Goal: Task Accomplishment & Management: Use online tool/utility

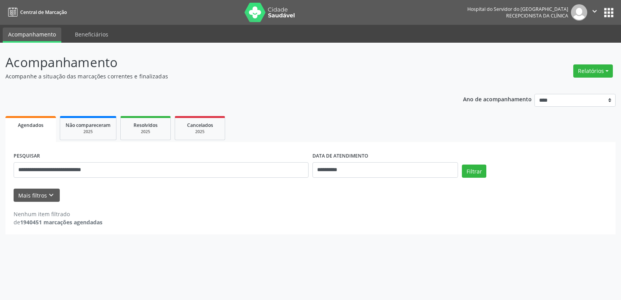
type input "**********"
click at [462, 165] on button "Filtrar" at bounding box center [474, 171] width 24 height 13
click at [601, 73] on button "Relatórios" at bounding box center [594, 70] width 40 height 13
click at [576, 88] on link "Agendamentos" at bounding box center [571, 87] width 83 height 11
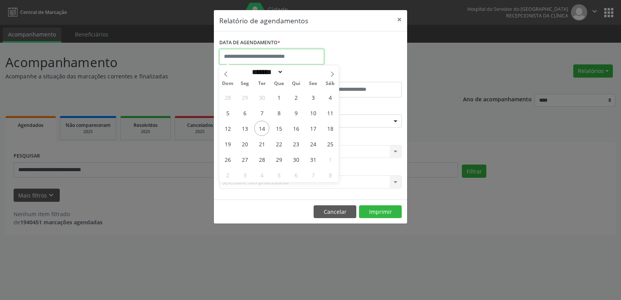
click at [300, 54] on input "text" at bounding box center [271, 57] width 105 height 16
click at [262, 125] on span "14" at bounding box center [261, 128] width 15 height 15
type input "**********"
click at [262, 125] on span "14" at bounding box center [261, 128] width 15 height 15
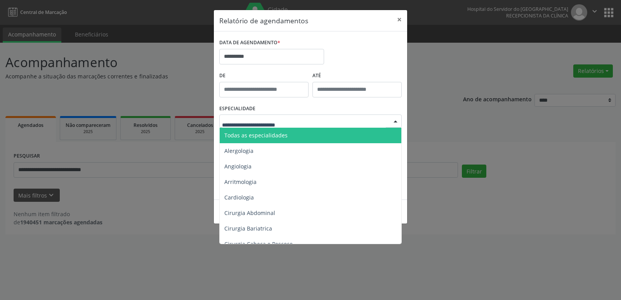
click at [393, 119] on div at bounding box center [396, 121] width 12 height 13
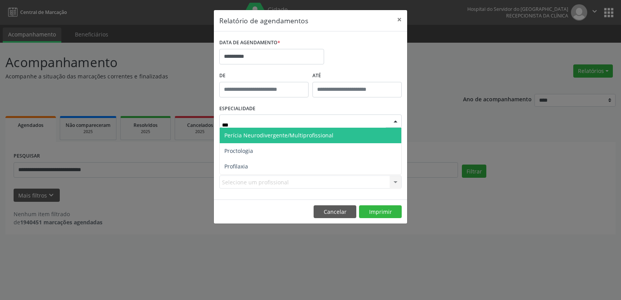
type input "****"
click at [264, 130] on span "Proctologia" at bounding box center [311, 136] width 182 height 16
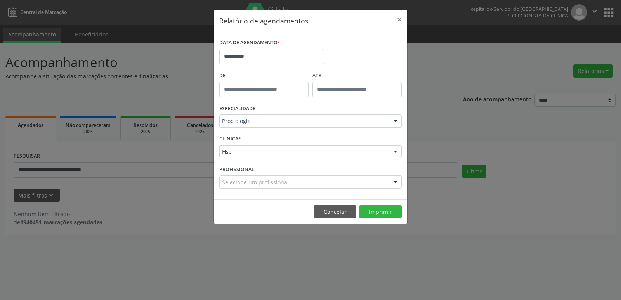
click at [395, 151] on div at bounding box center [396, 152] width 12 height 13
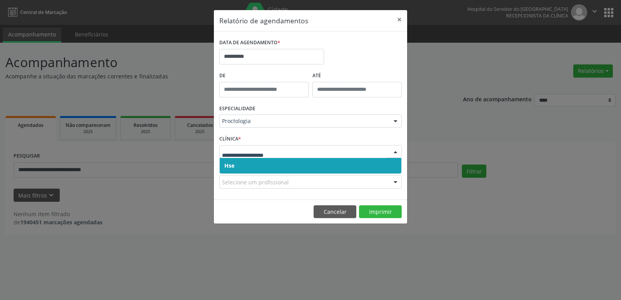
click at [387, 166] on span "Hse" at bounding box center [311, 166] width 182 height 16
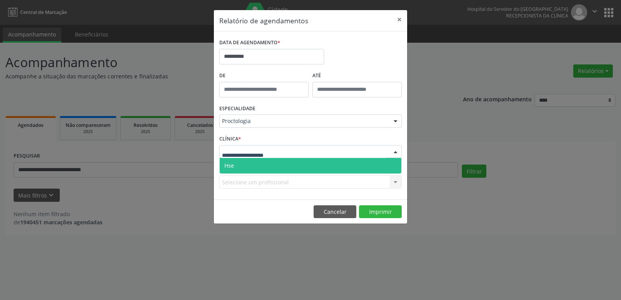
click at [395, 151] on div at bounding box center [396, 152] width 12 height 13
click at [394, 162] on span "Hse" at bounding box center [311, 166] width 182 height 16
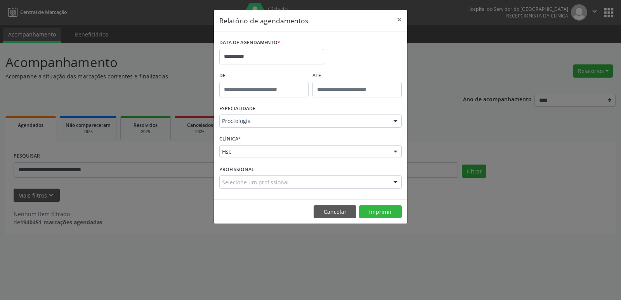
click at [395, 183] on div at bounding box center [396, 182] width 12 height 13
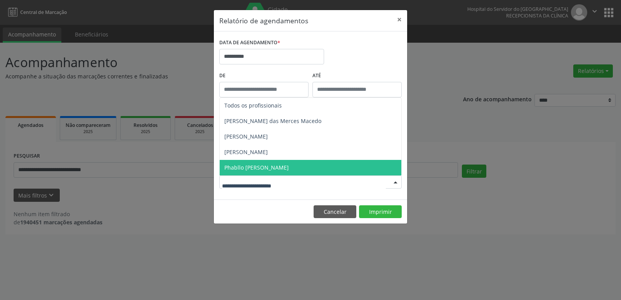
click at [305, 165] on span "Phabllo [PERSON_NAME]" at bounding box center [311, 168] width 182 height 16
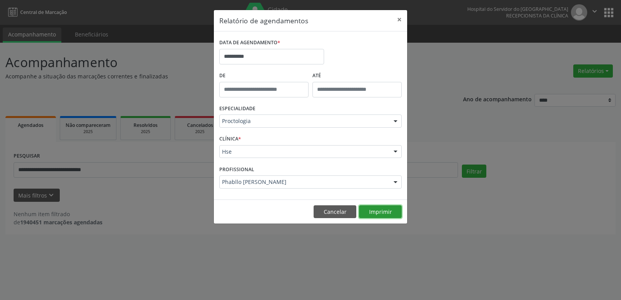
click at [387, 211] on button "Imprimir" at bounding box center [380, 211] width 43 height 13
